Goal: Consume media (video, audio)

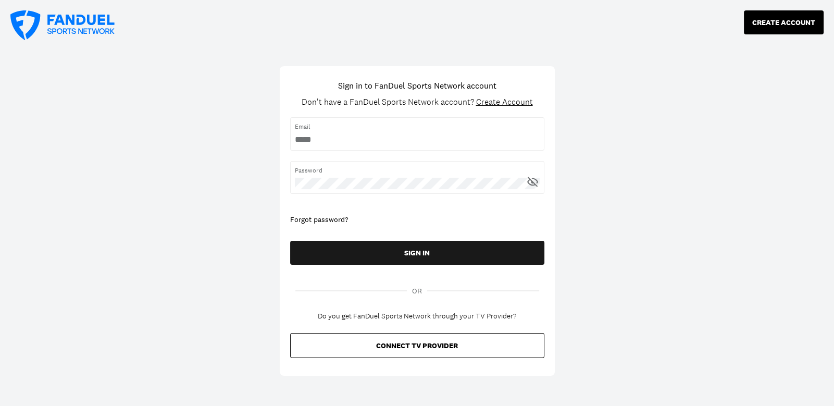
type input "**********"
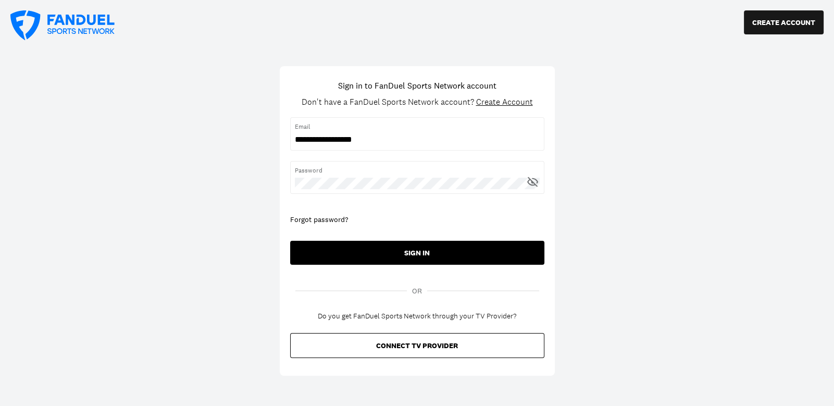
click at [417, 250] on button "SIGN IN" at bounding box center [417, 253] width 254 height 24
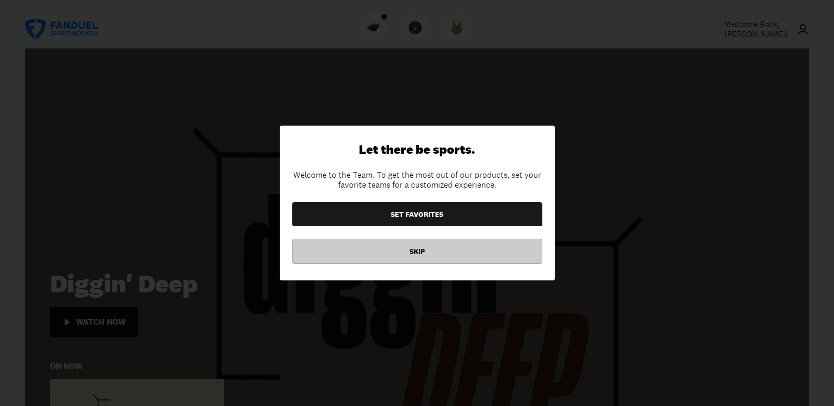
click at [421, 247] on button "SKIP" at bounding box center [417, 251] width 250 height 25
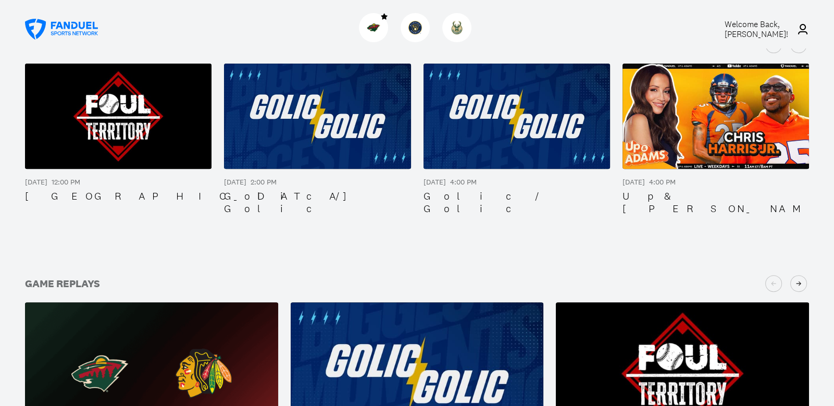
scroll to position [628, 0]
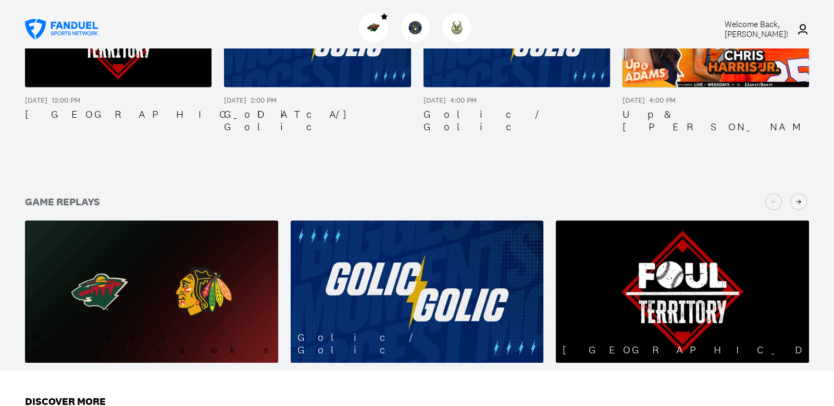
click at [147, 242] on img at bounding box center [151, 291] width 253 height 142
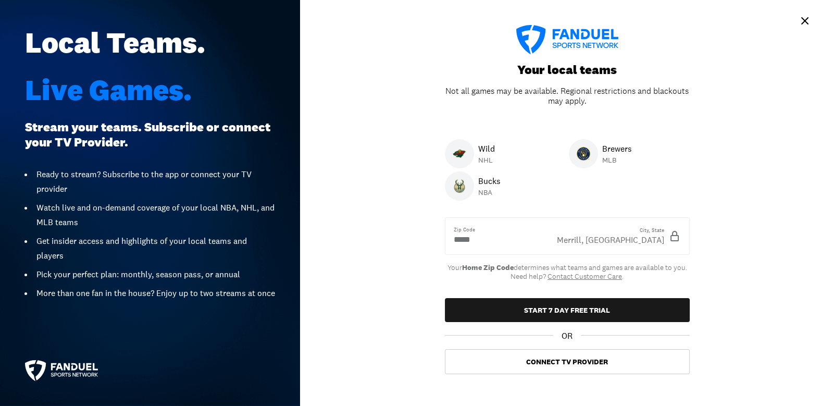
drag, startPoint x: 557, startPoint y: 362, endPoint x: 562, endPoint y: 362, distance: 5.7
click at [561, 362] on button "Connect TV Provider" at bounding box center [567, 361] width 245 height 25
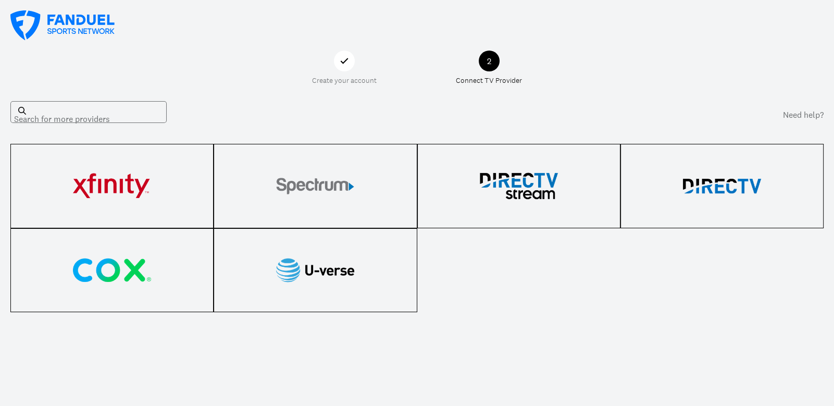
click at [74, 105] on div "Search for more providers" at bounding box center [88, 112] width 156 height 22
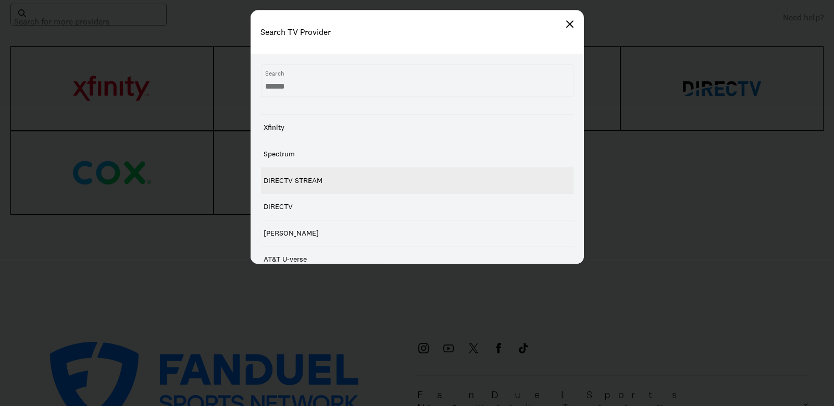
scroll to position [5, 0]
click at [319, 85] on input "text" at bounding box center [404, 86] width 279 height 11
type input "**********"
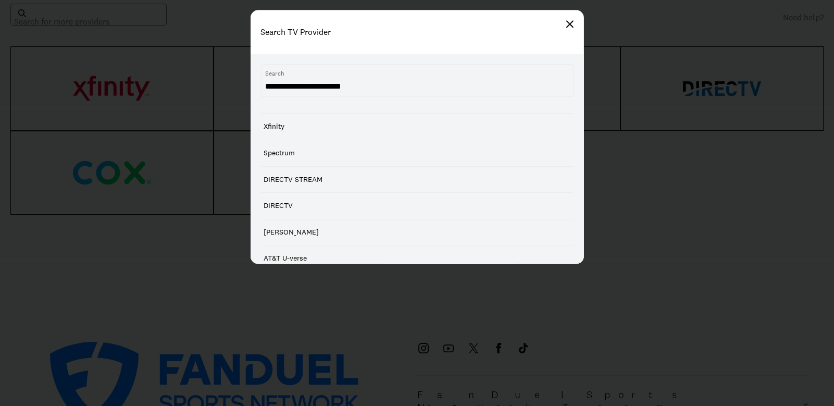
scroll to position [0, 0]
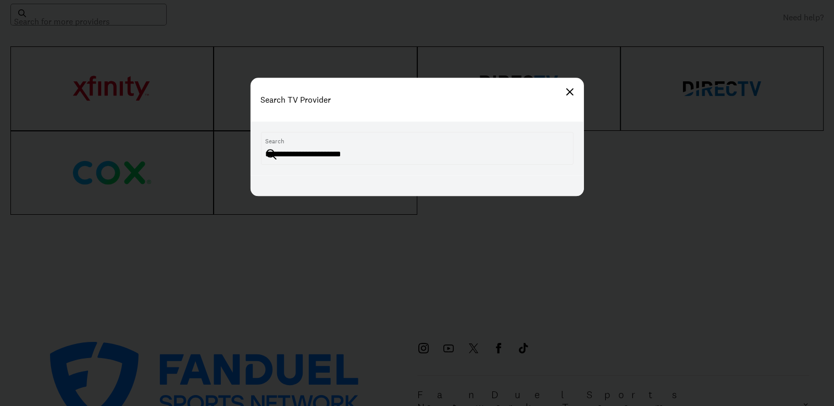
click at [570, 88] on img at bounding box center [569, 91] width 7 height 7
